Goal: Task Accomplishment & Management: Manage account settings

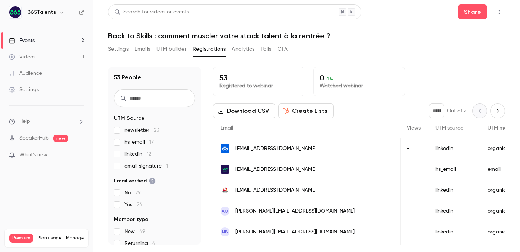
scroll to position [0, 259]
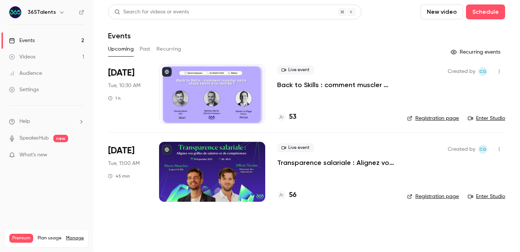
click at [295, 85] on p "Back to Skills : comment muscler votre stack talent à la rentrée ?" at bounding box center [336, 85] width 118 height 9
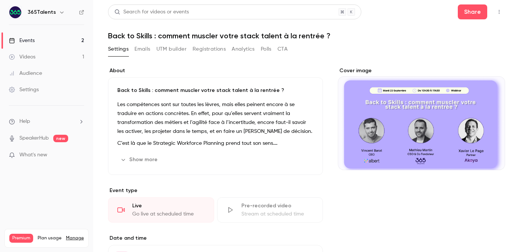
click at [219, 46] on button "Registrations" at bounding box center [209, 49] width 33 height 12
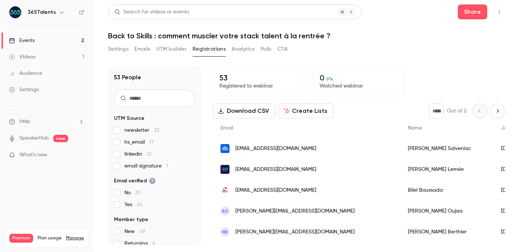
click at [117, 50] on button "Settings" at bounding box center [118, 49] width 21 height 12
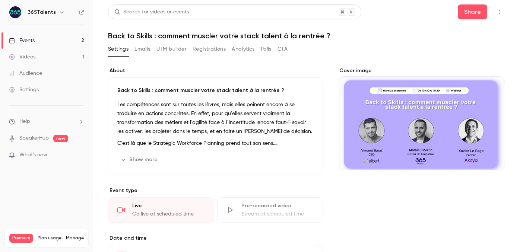
click at [68, 40] on link "Events 2" at bounding box center [46, 40] width 93 height 16
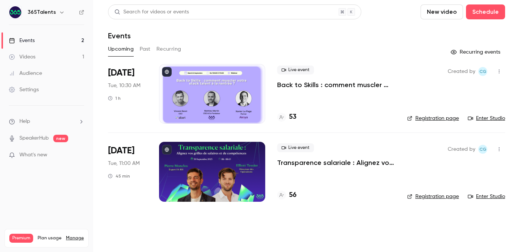
click at [446, 119] on link "Registration page" at bounding box center [433, 118] width 52 height 7
click at [443, 120] on link "Registration page" at bounding box center [433, 118] width 52 height 7
click at [444, 119] on link "Registration page" at bounding box center [433, 118] width 52 height 7
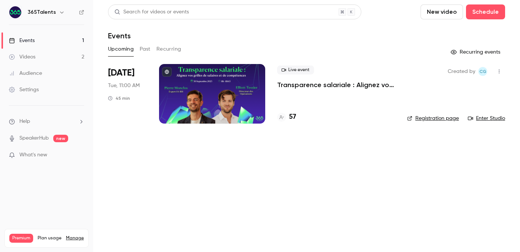
click at [285, 114] on div at bounding box center [281, 117] width 9 height 9
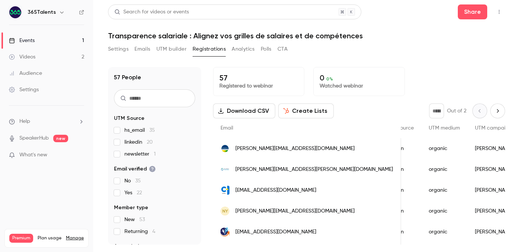
click at [46, 35] on link "Events 1" at bounding box center [46, 40] width 93 height 16
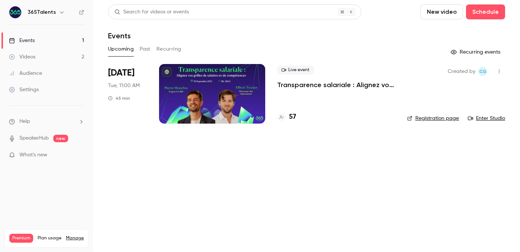
click at [144, 48] on button "Past" at bounding box center [145, 49] width 11 height 12
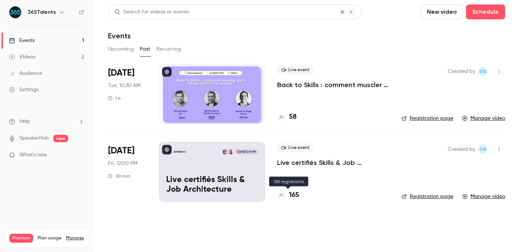
click at [293, 196] on h4 "165" at bounding box center [294, 196] width 10 height 10
click at [294, 118] on h4 "58" at bounding box center [292, 117] width 7 height 10
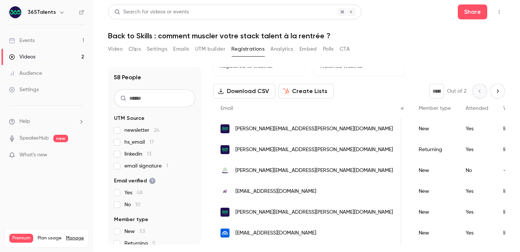
scroll to position [0, 131]
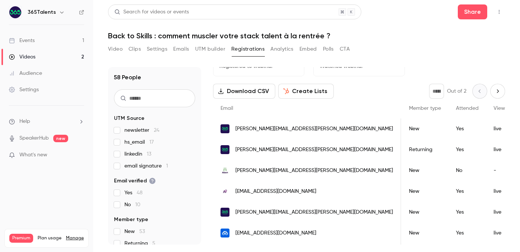
click at [257, 91] on button "Download CSV" at bounding box center [244, 91] width 62 height 15
